Goal: Task Accomplishment & Management: Complete application form

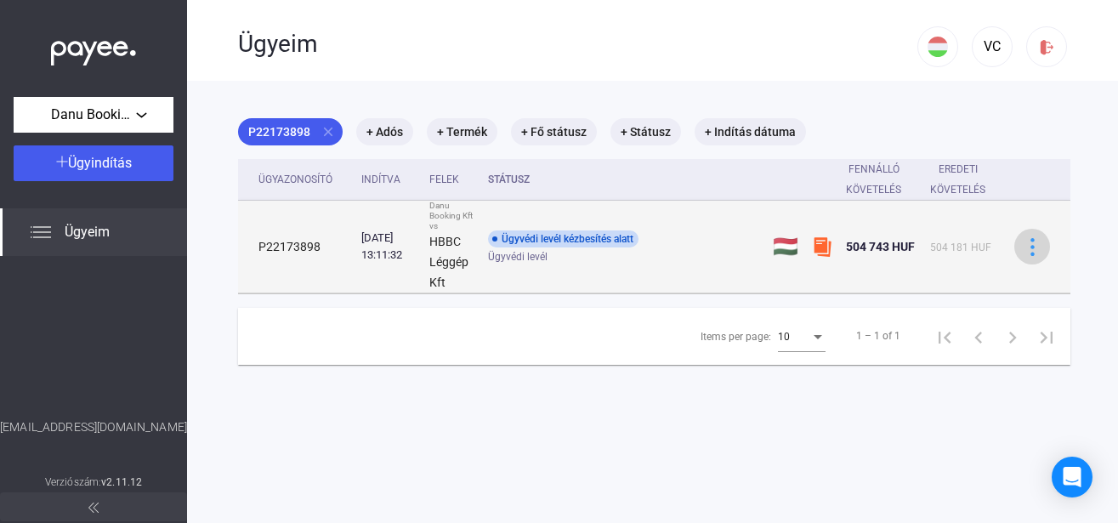
click at [1030, 246] on img at bounding box center [1033, 247] width 18 height 18
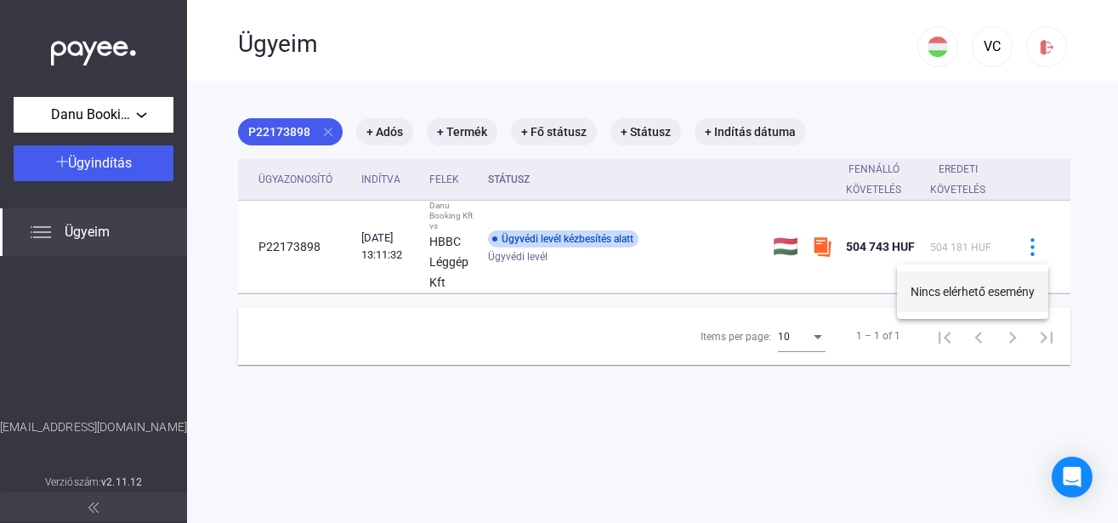
click at [959, 290] on button "Nincs elérhető esemény" at bounding box center [972, 291] width 151 height 41
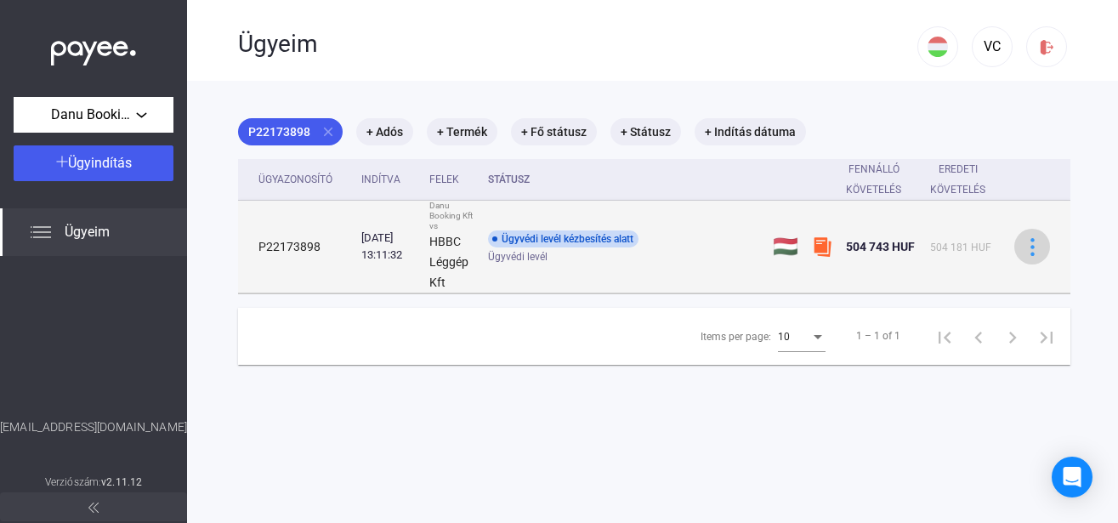
click at [1027, 242] on img at bounding box center [1033, 247] width 18 height 18
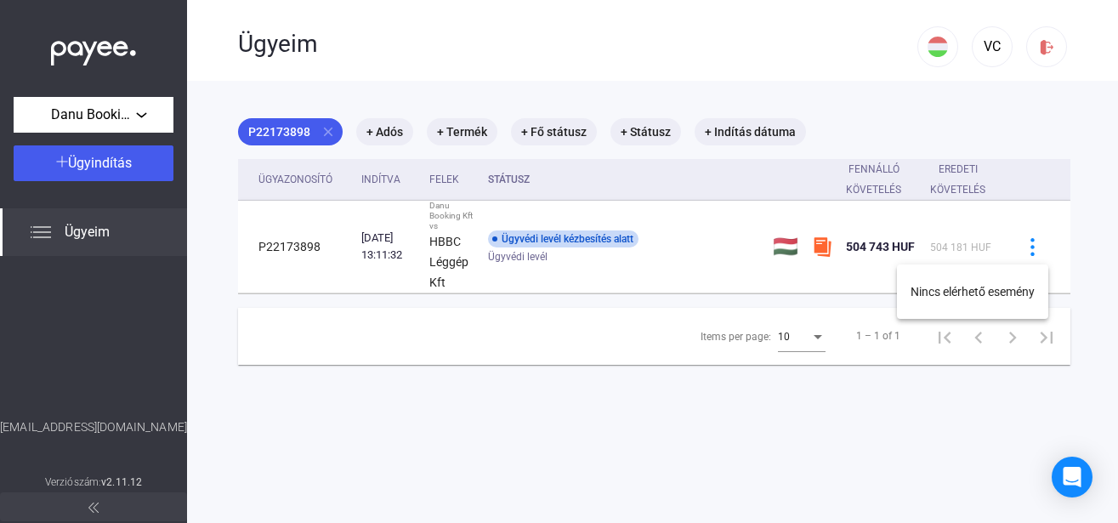
click at [328, 131] on div at bounding box center [559, 261] width 1118 height 523
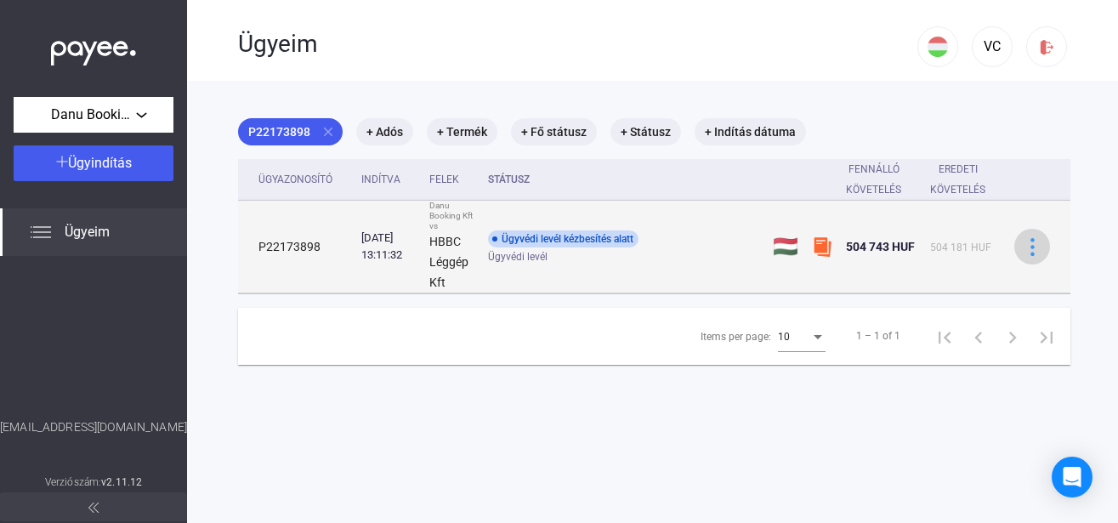
click at [1030, 248] on img at bounding box center [1033, 247] width 18 height 18
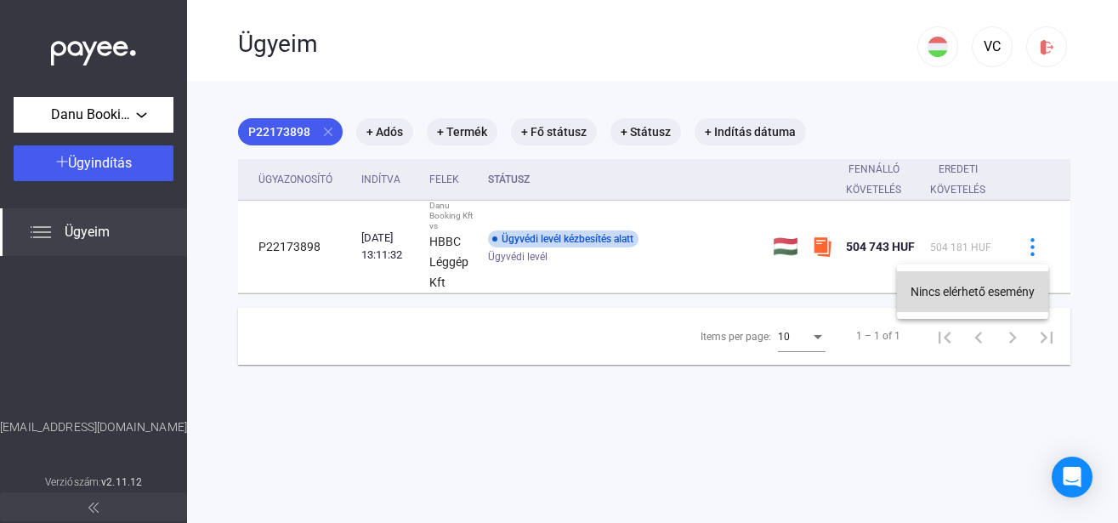
click at [986, 292] on button "Nincs elérhető esemény" at bounding box center [972, 291] width 151 height 41
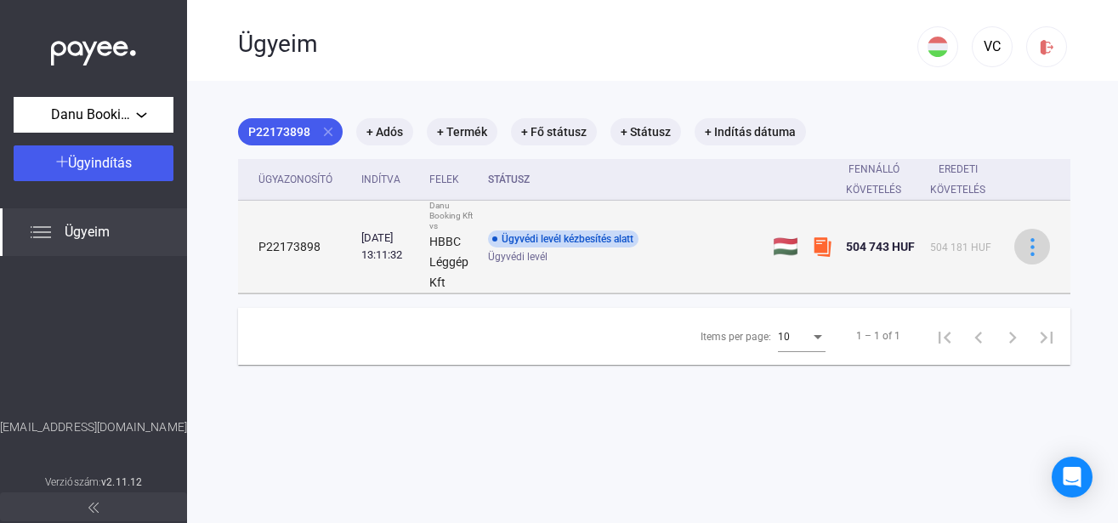
click at [1027, 249] on img at bounding box center [1033, 247] width 18 height 18
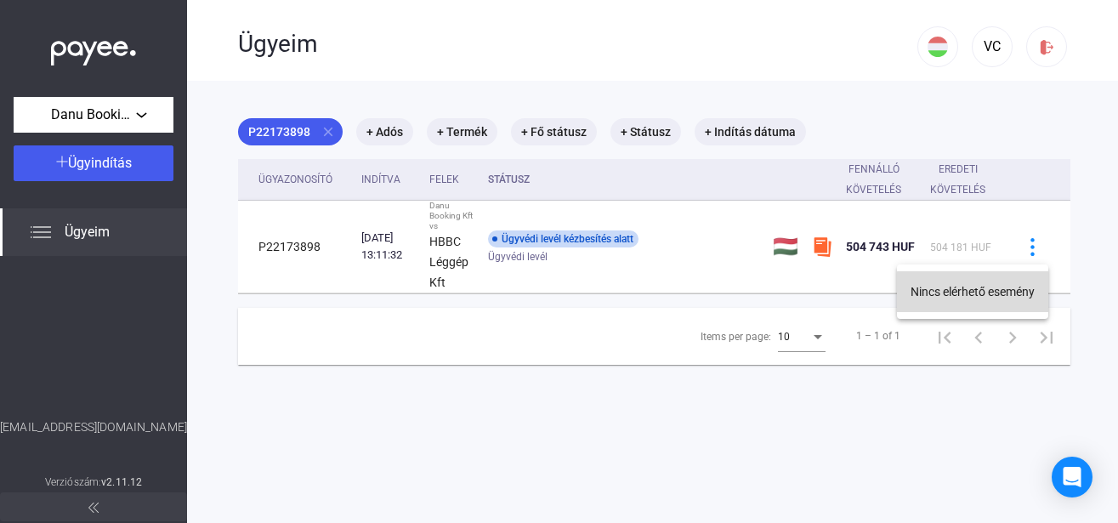
click at [1013, 293] on button "Nincs elérhető esemény" at bounding box center [972, 291] width 151 height 41
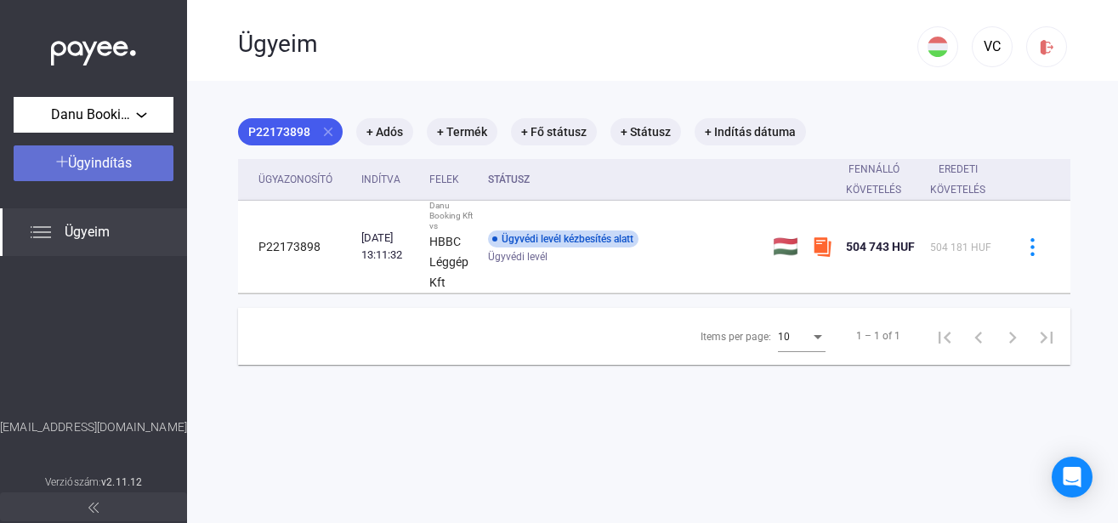
click at [69, 166] on span "Ügyindítás" at bounding box center [100, 163] width 64 height 16
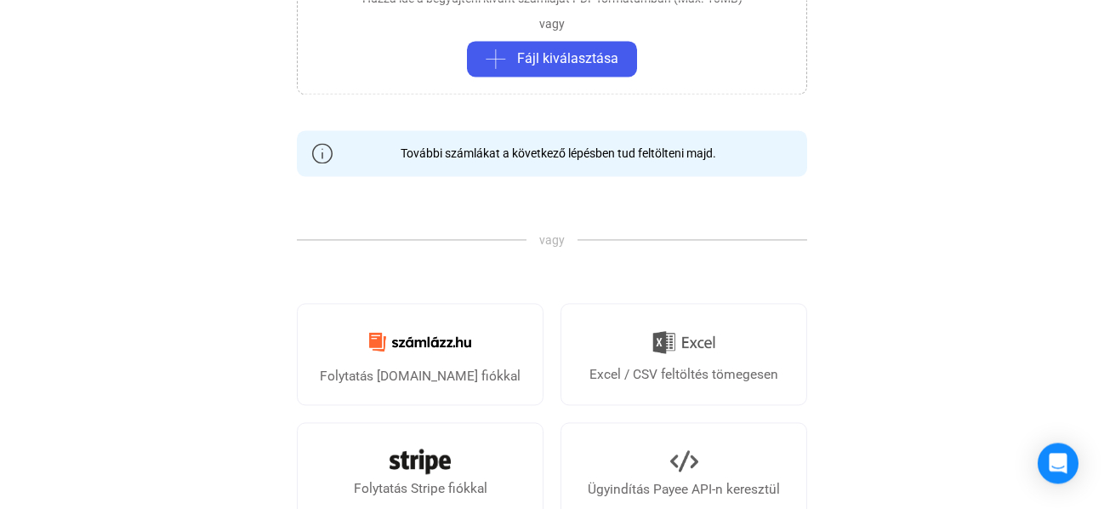
scroll to position [174, 0]
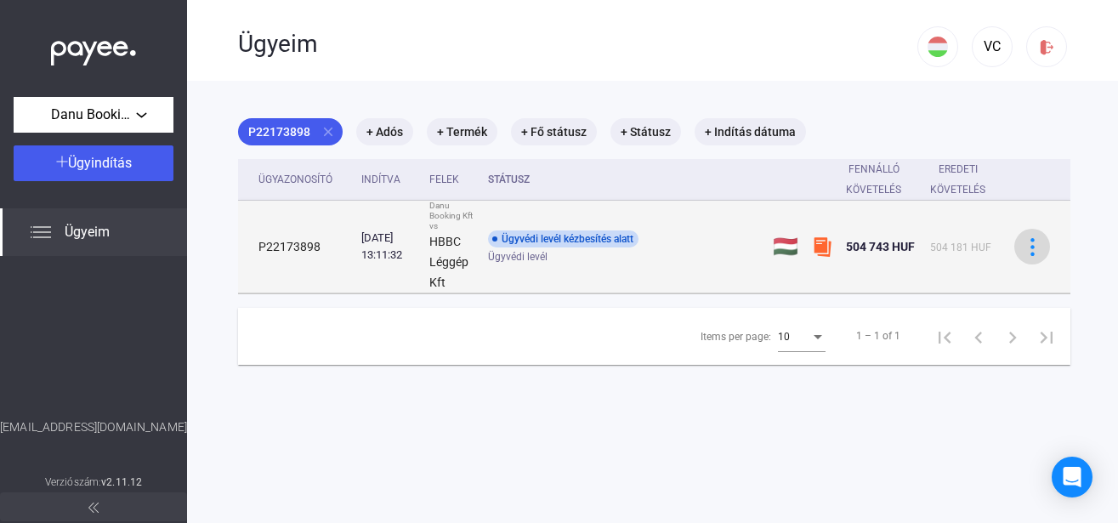
click at [1025, 249] on img at bounding box center [1033, 247] width 18 height 18
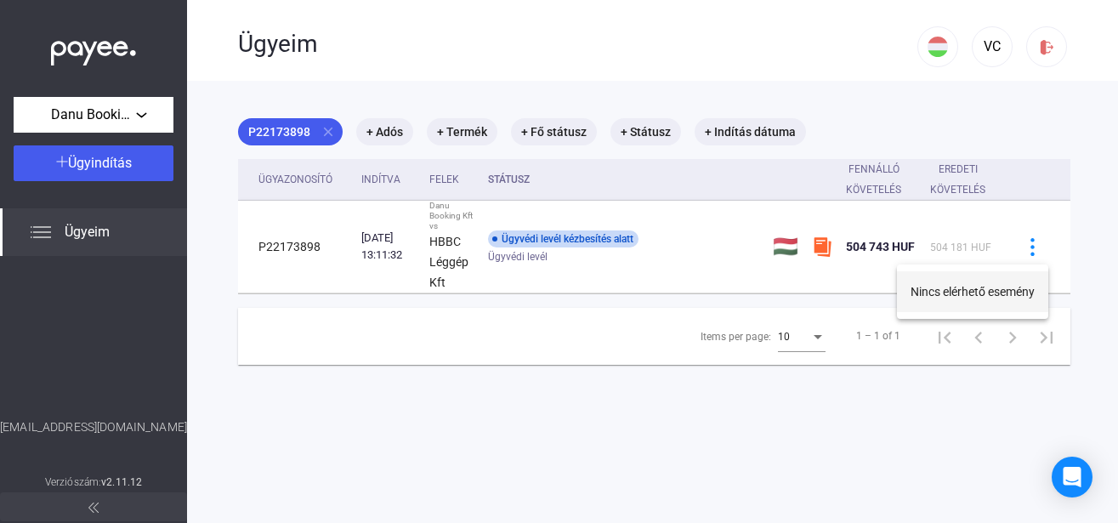
click at [947, 287] on button "Nincs elérhető esemény" at bounding box center [972, 291] width 151 height 41
click at [1039, 47] on img at bounding box center [1048, 47] width 18 height 18
